Goal: Information Seeking & Learning: Learn about a topic

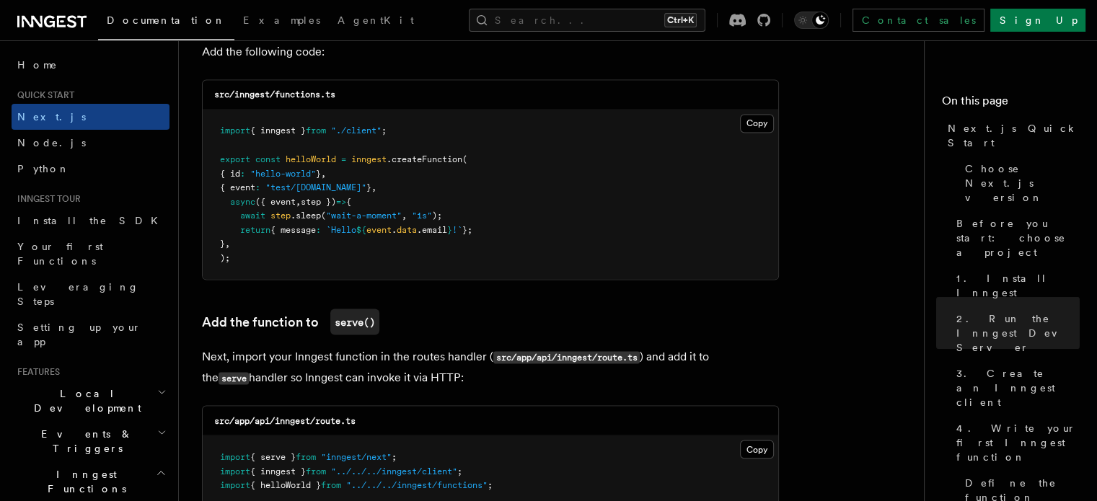
scroll to position [2814, 0]
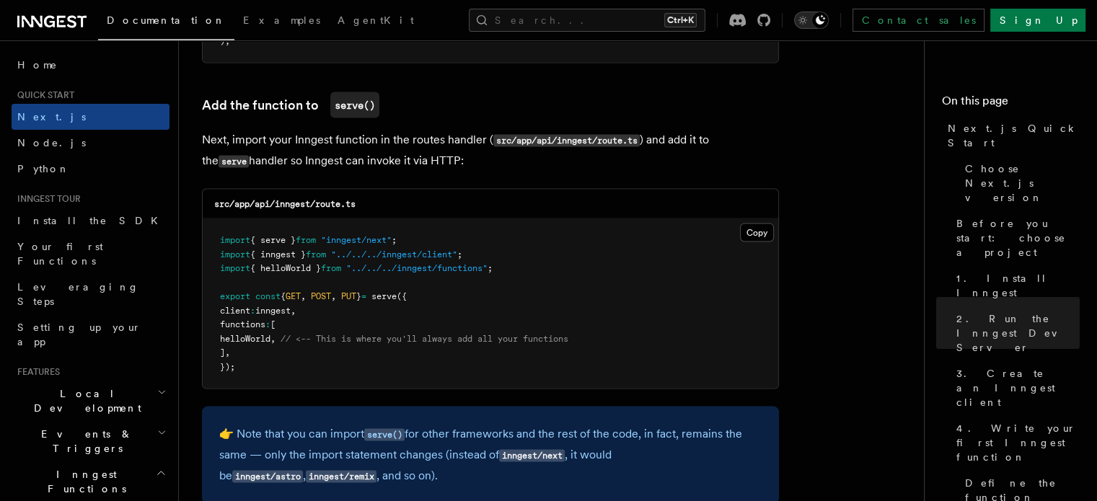
click at [826, 14] on icon "Toggle dark mode" at bounding box center [821, 20] width 12 height 12
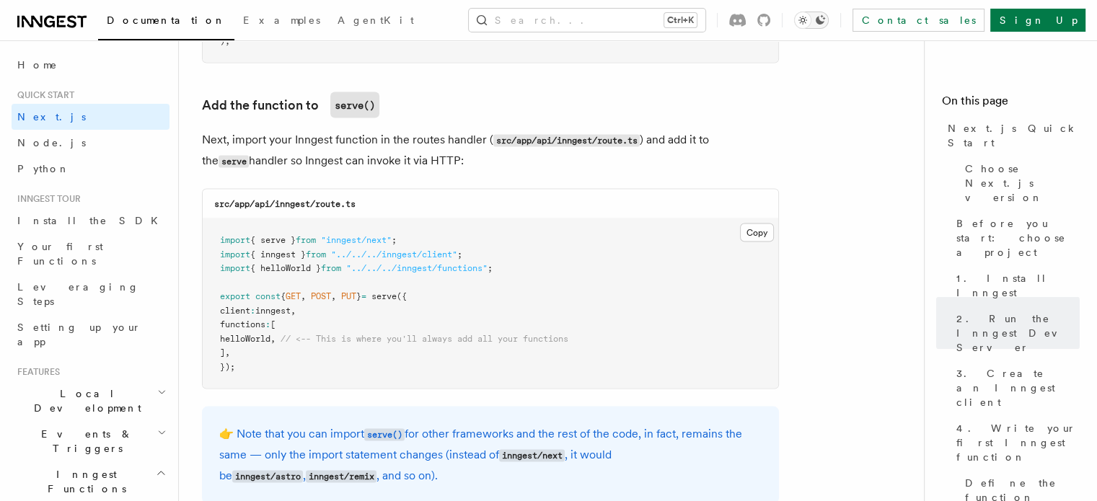
click at [826, 14] on icon "Toggle dark mode" at bounding box center [821, 20] width 12 height 12
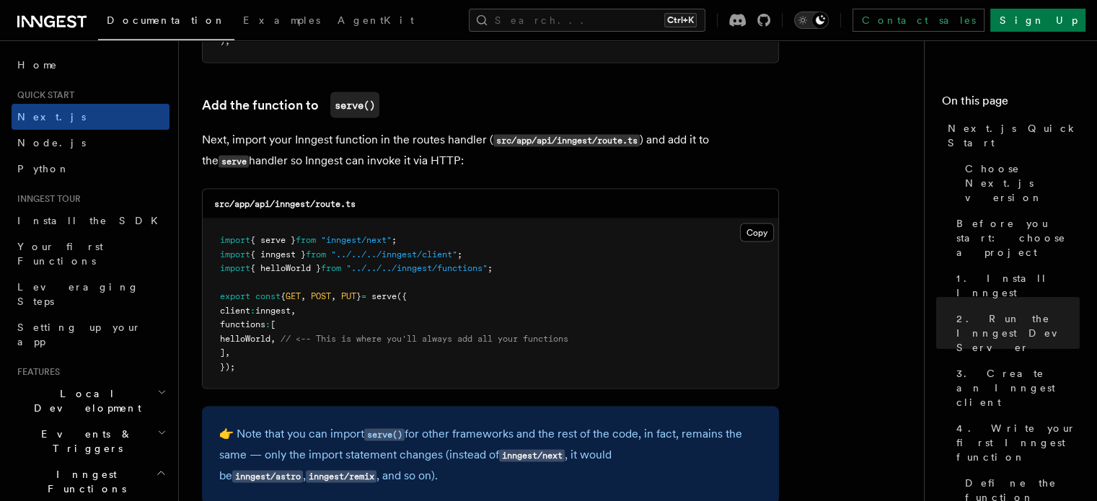
click at [826, 14] on icon "Toggle dark mode" at bounding box center [821, 20] width 12 height 12
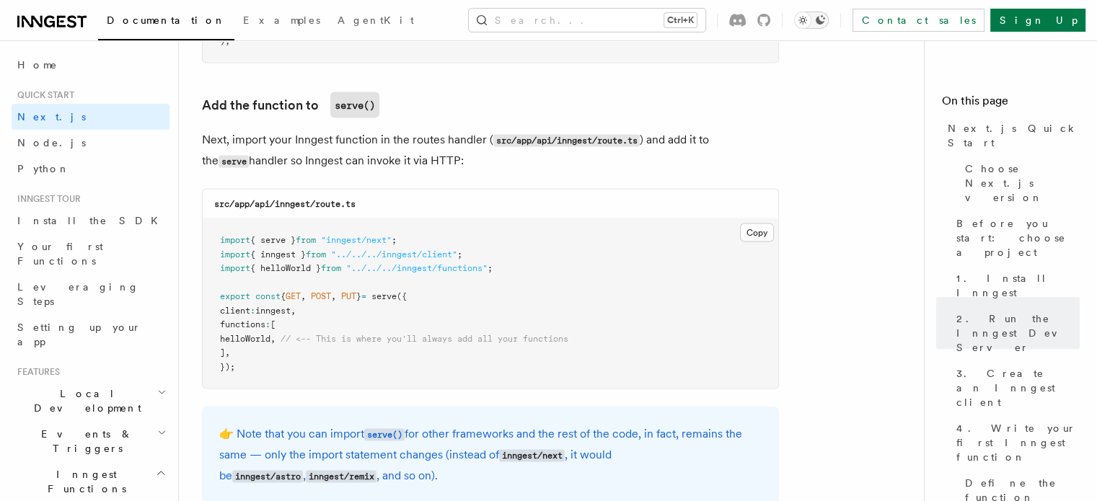
click at [826, 14] on icon "Toggle dark mode" at bounding box center [821, 20] width 12 height 12
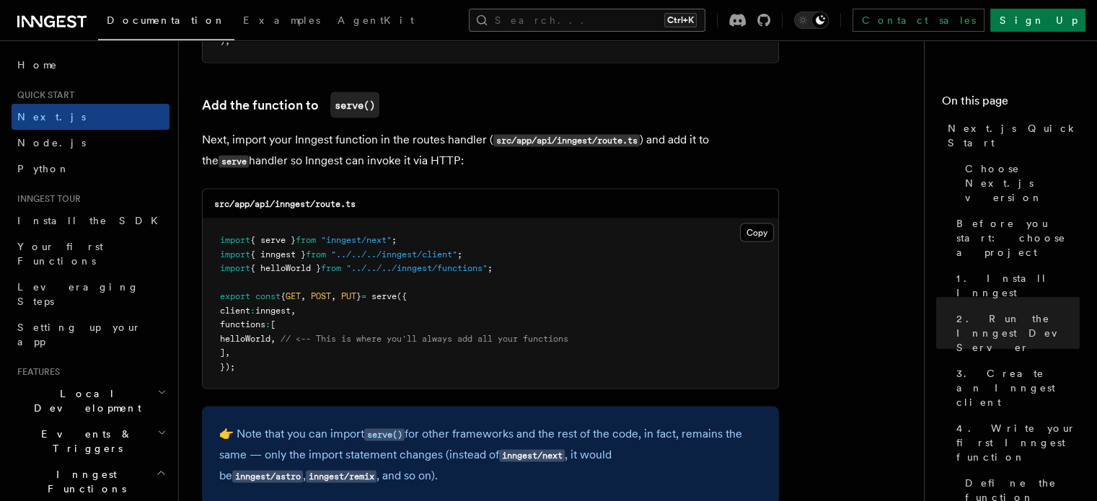
click at [693, 21] on button "Search... Ctrl+K" at bounding box center [587, 20] width 237 height 23
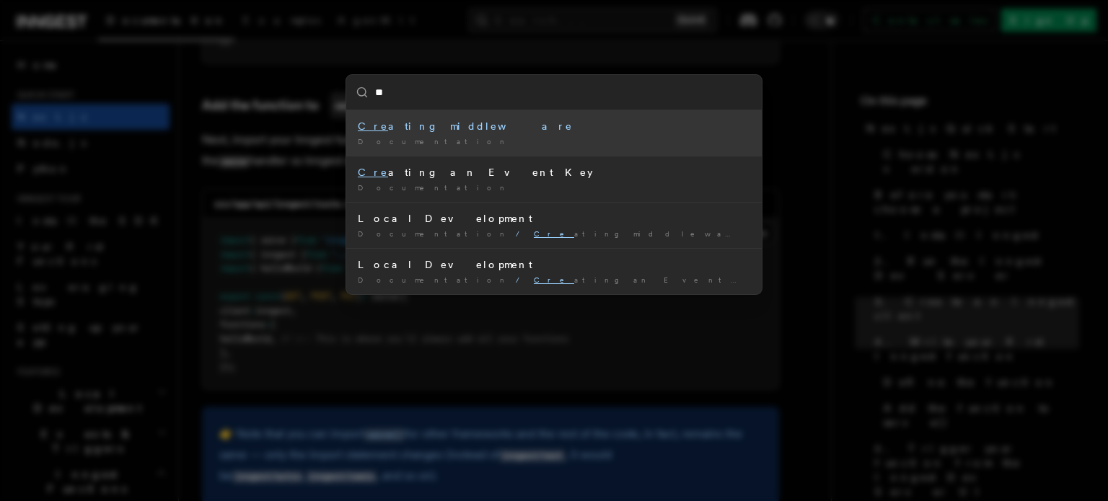
type input "*"
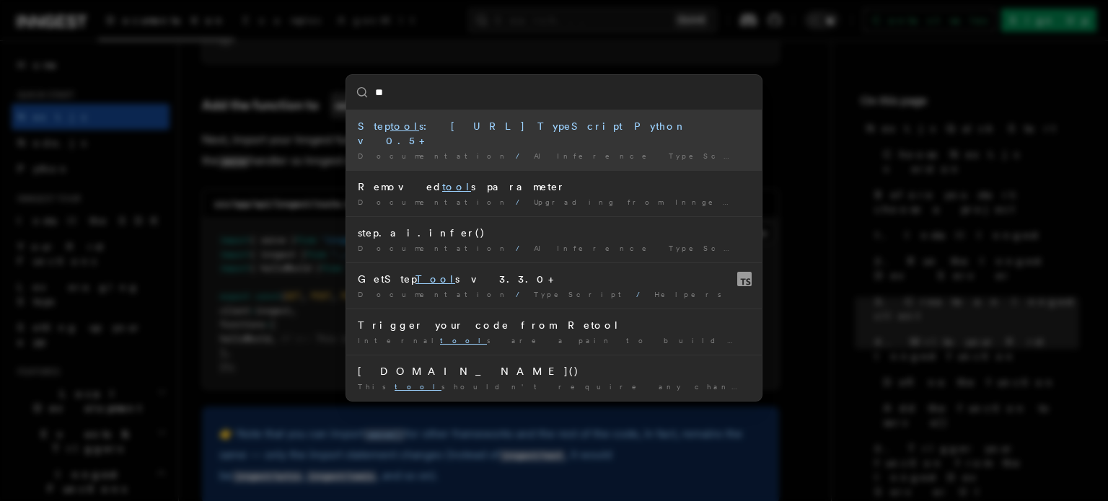
type input "*"
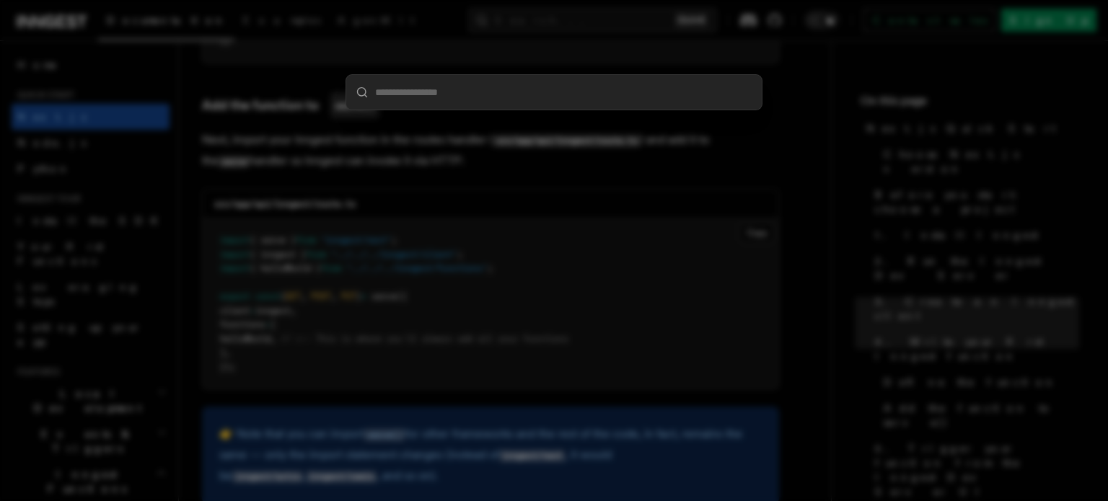
click at [771, 210] on div at bounding box center [554, 250] width 1108 height 501
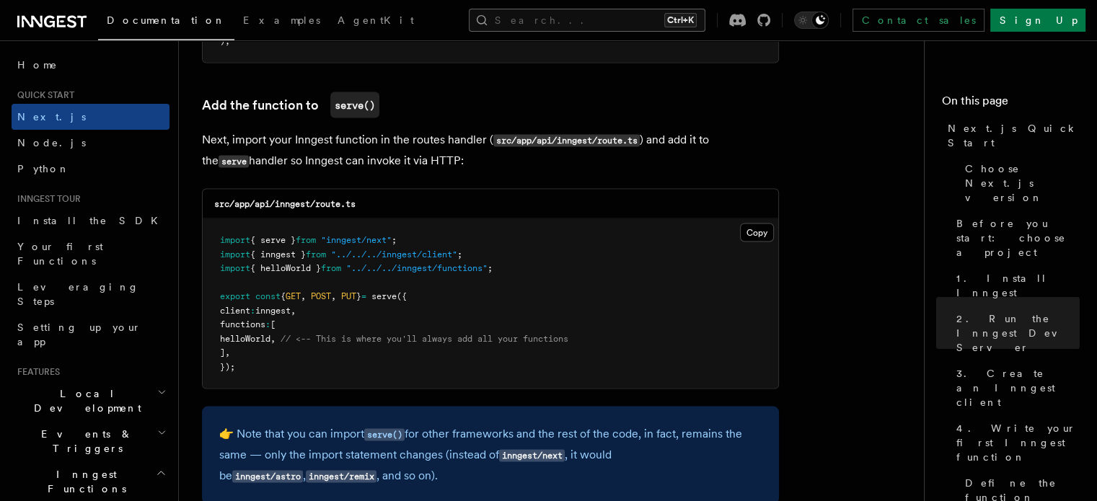
click at [585, 20] on button "Search... Ctrl+K" at bounding box center [587, 20] width 237 height 23
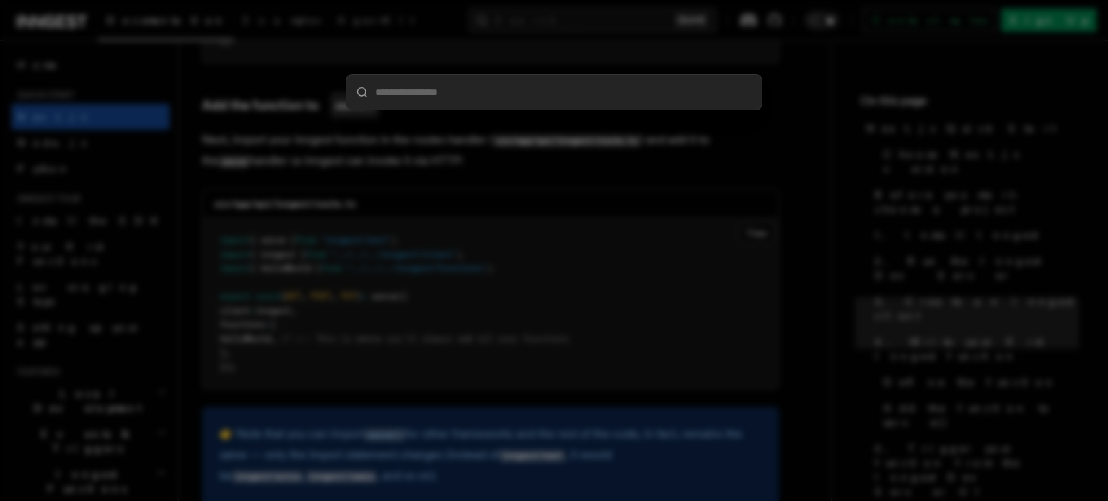
click at [553, 205] on div at bounding box center [554, 250] width 1108 height 501
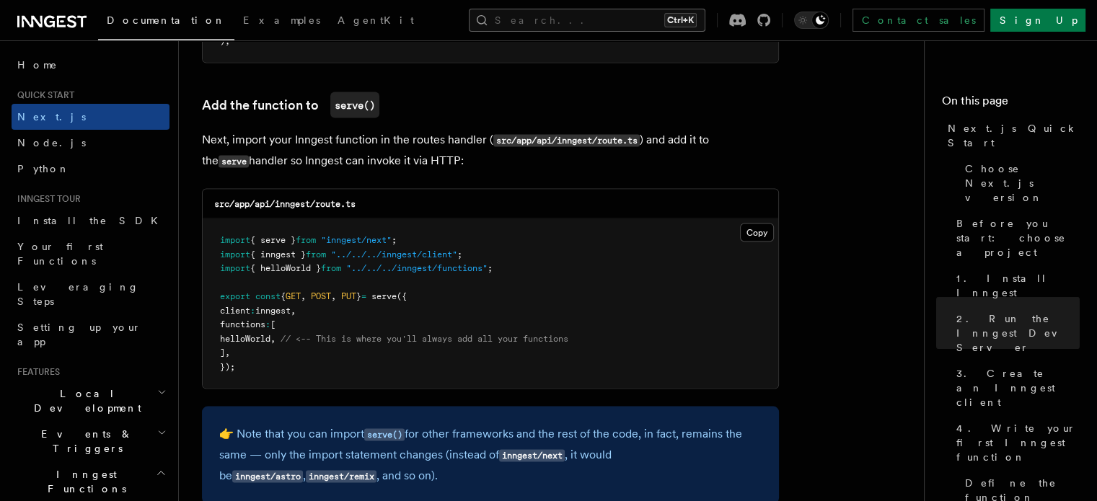
click at [592, 17] on button "Search... Ctrl+K" at bounding box center [587, 20] width 237 height 23
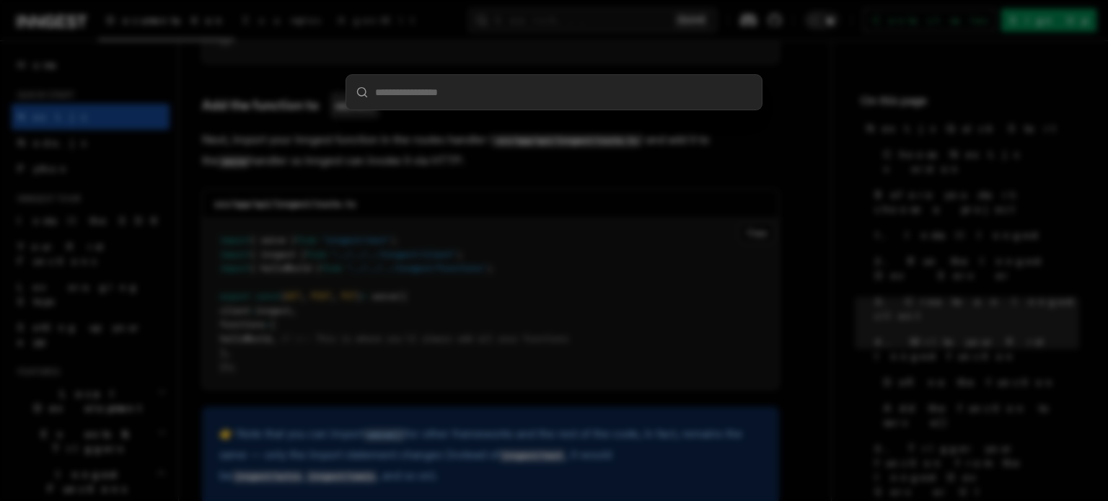
click at [707, 234] on div at bounding box center [554, 250] width 1108 height 501
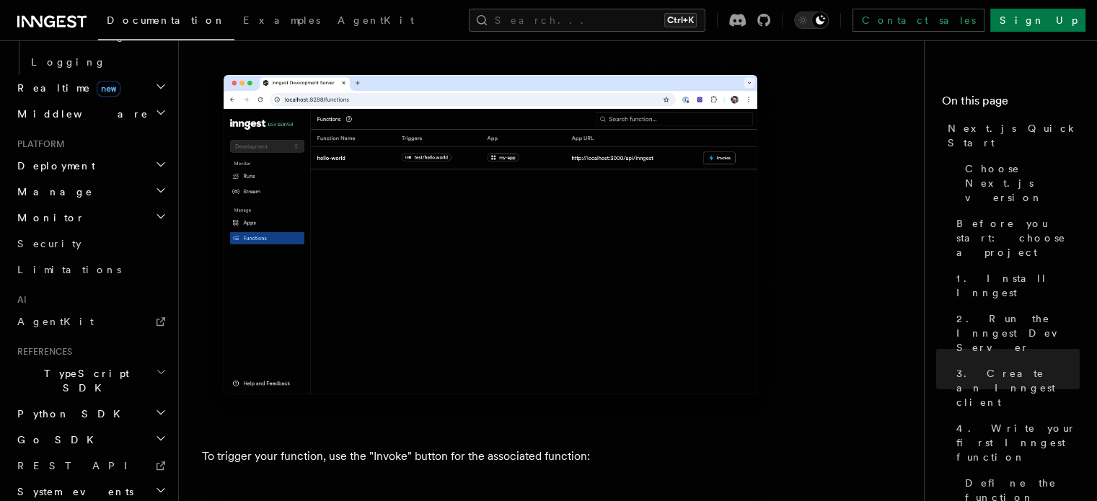
scroll to position [3319, 0]
